Goal: Task Accomplishment & Management: Complete application form

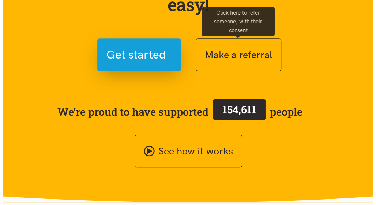
scroll to position [73, 0]
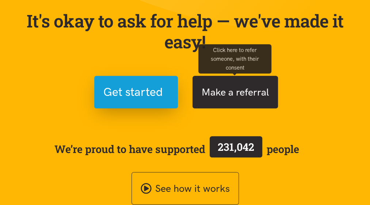
click at [237, 90] on button "Make a referral" at bounding box center [236, 92] width 86 height 33
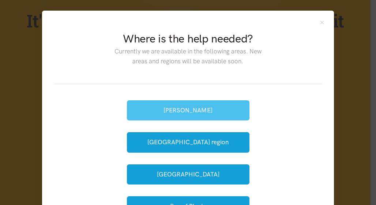
click at [189, 109] on button "[PERSON_NAME]" at bounding box center [188, 110] width 123 height 20
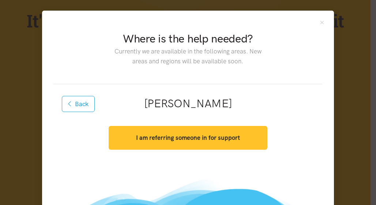
click at [184, 135] on strong "I am referring someone in for support" at bounding box center [188, 137] width 104 height 7
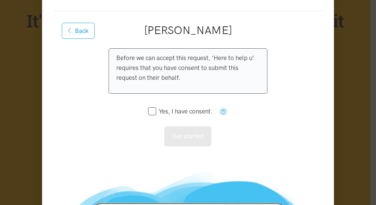
click at [150, 112] on input "Yes, I have consent." at bounding box center [180, 111] width 64 height 6
checkbox input "true"
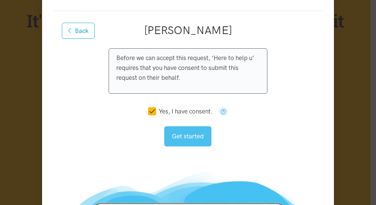
click at [183, 135] on button "Get started" at bounding box center [187, 136] width 47 height 20
